Goal: Book appointment/travel/reservation

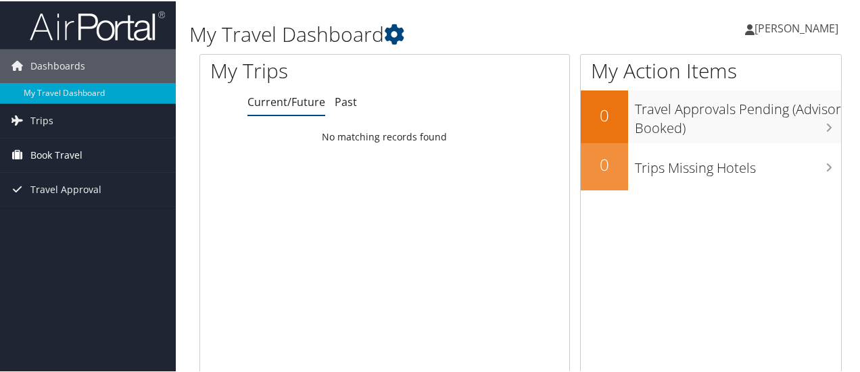
click at [47, 149] on span "Book Travel" at bounding box center [56, 154] width 52 height 34
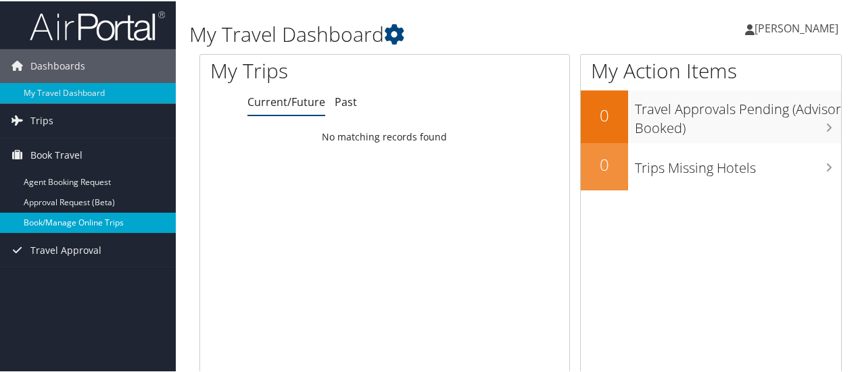
click at [76, 221] on link "Book/Manage Online Trips" at bounding box center [88, 222] width 176 height 20
